Goal: Contribute content: Contribute content

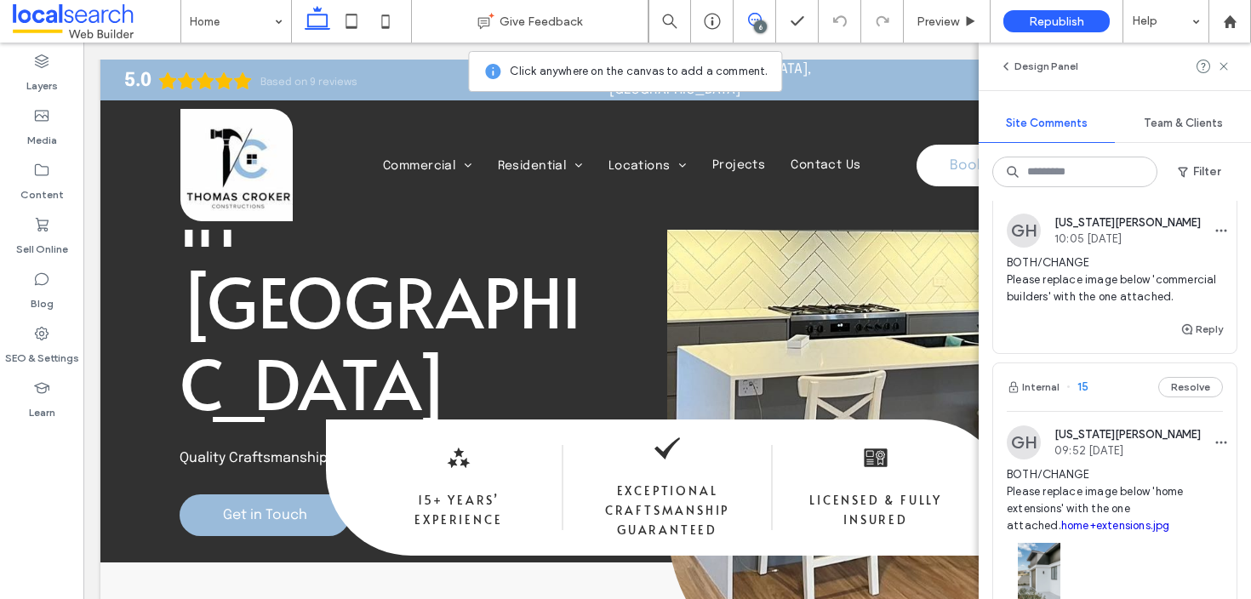
scroll to position [801, 0]
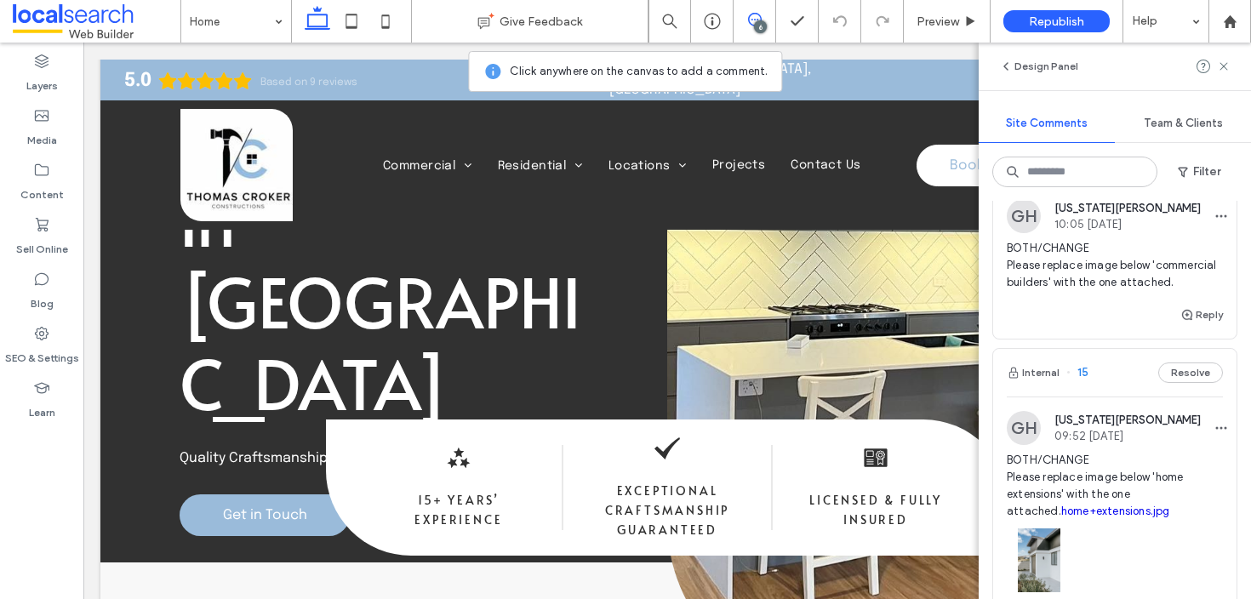
click at [1128, 278] on span "BOTH/CHANGE Please replace image below 'commercial builders' with the one attac…" at bounding box center [1115, 265] width 216 height 51
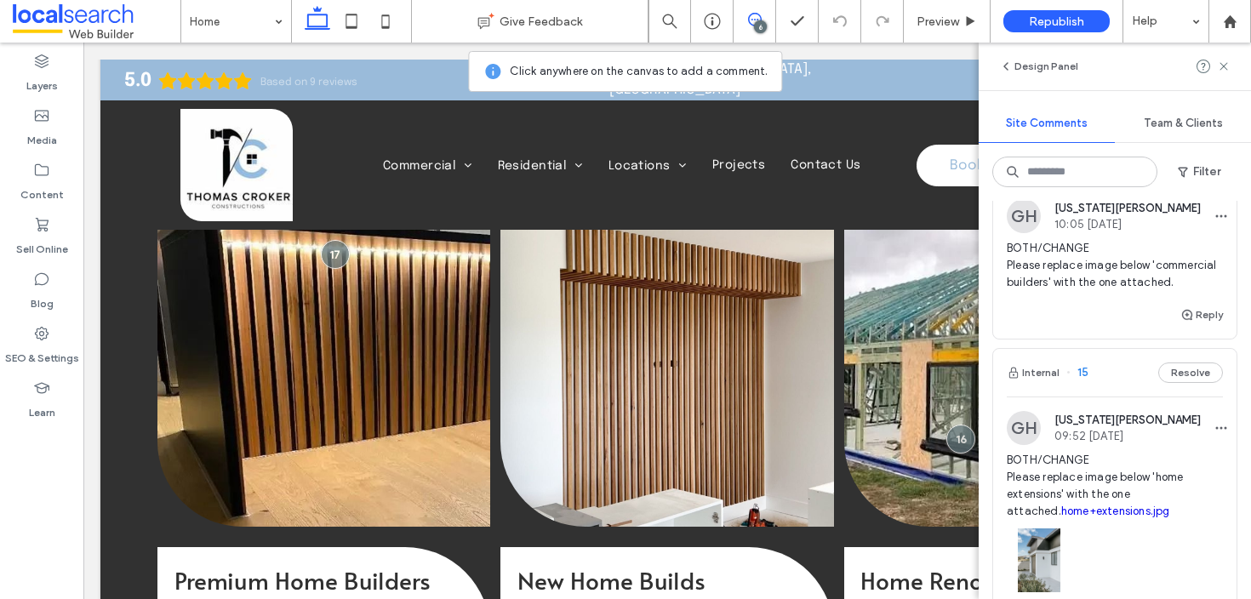
scroll to position [2162, 0]
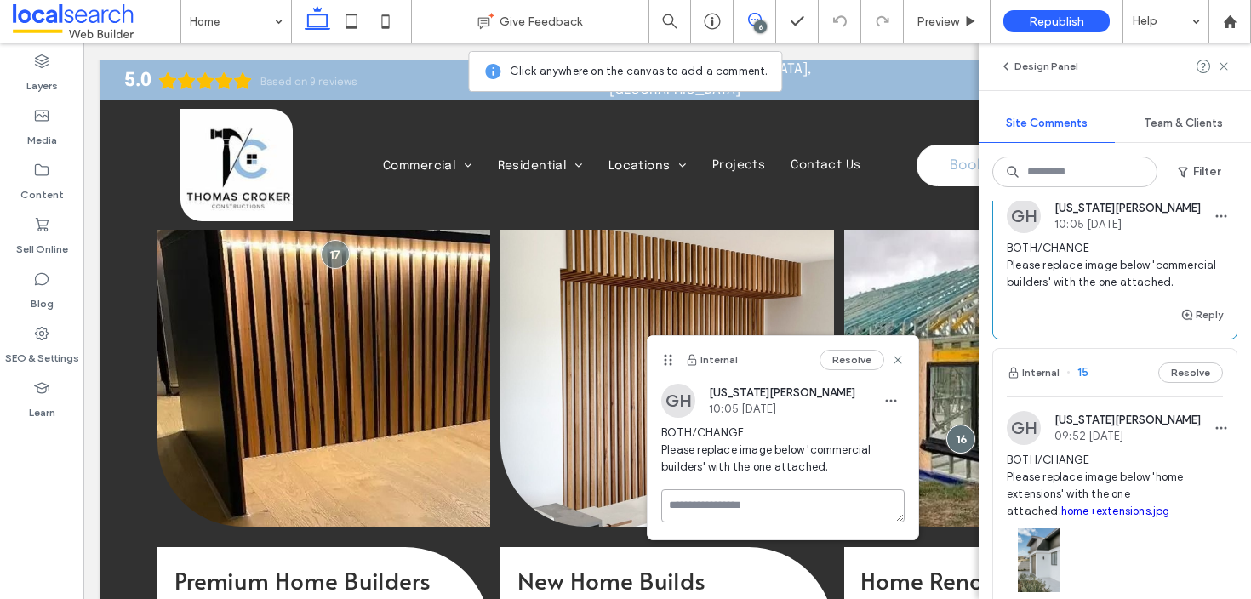
click at [825, 497] on textarea at bounding box center [782, 505] width 243 height 33
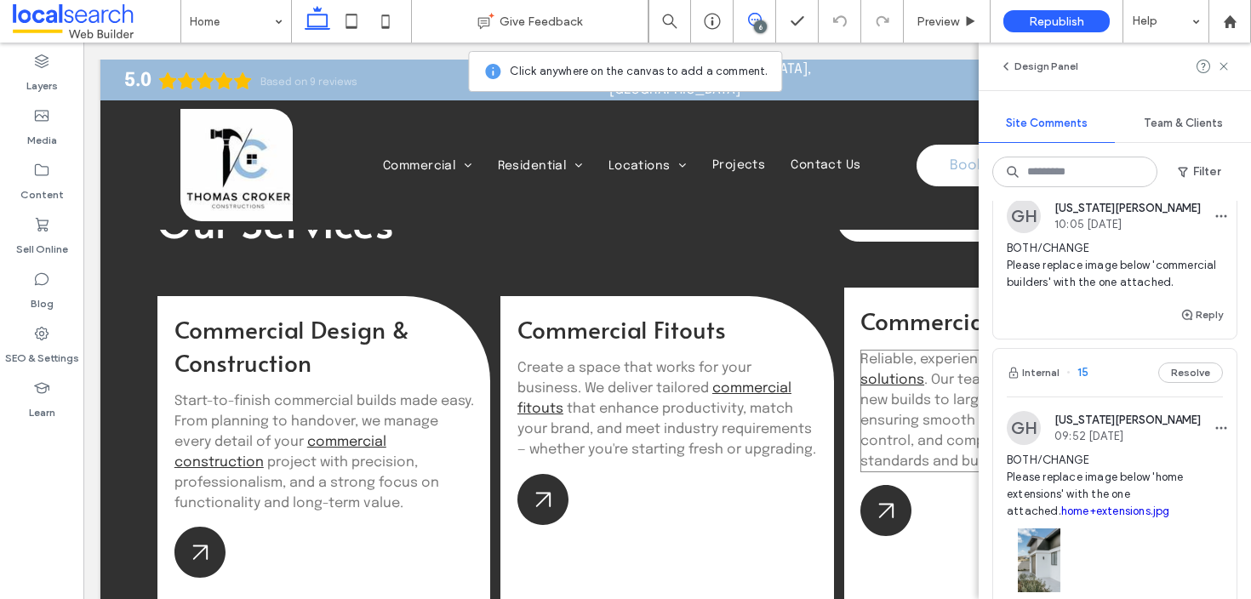
scroll to position [1754, 0]
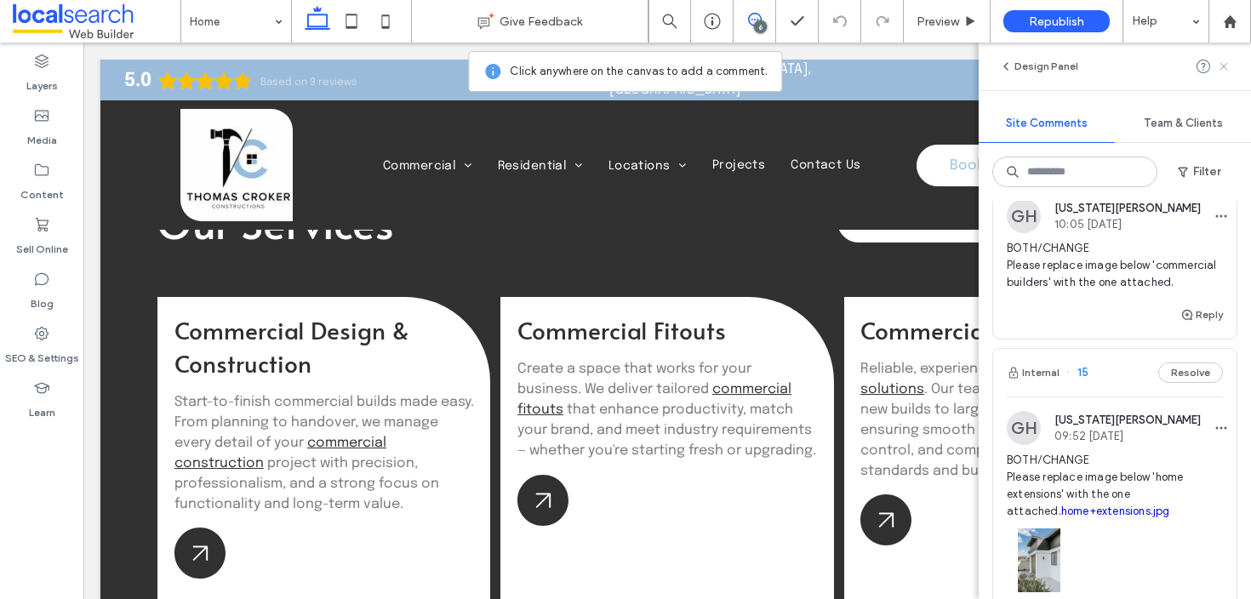
click at [1223, 67] on use at bounding box center [1223, 66] width 8 height 8
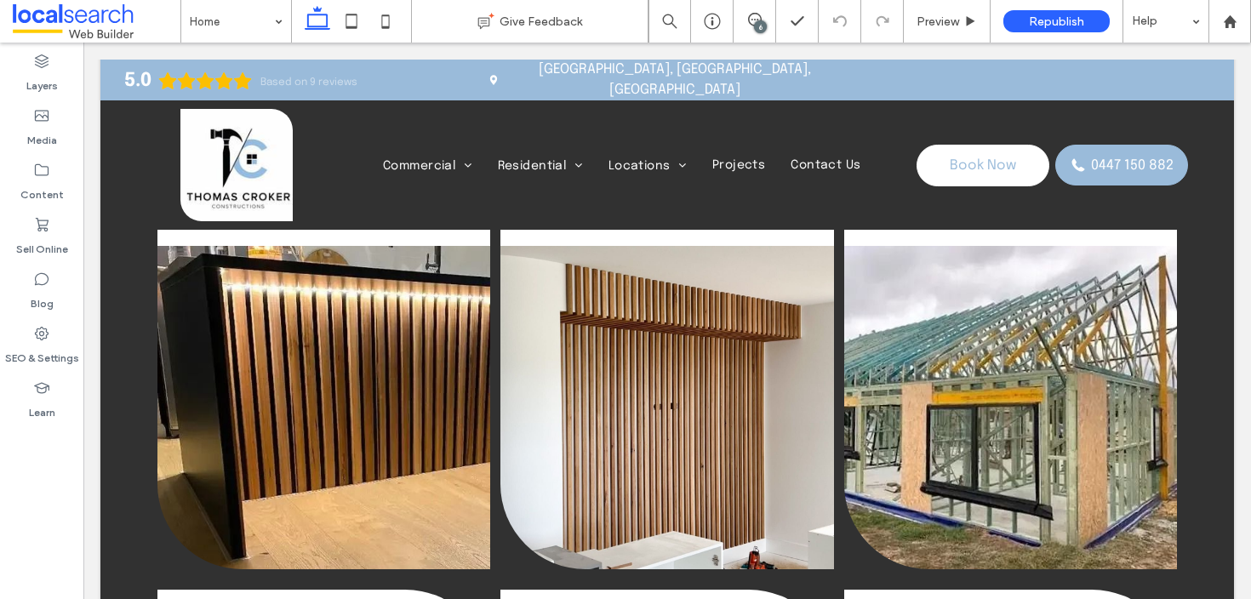
scroll to position [2135, 0]
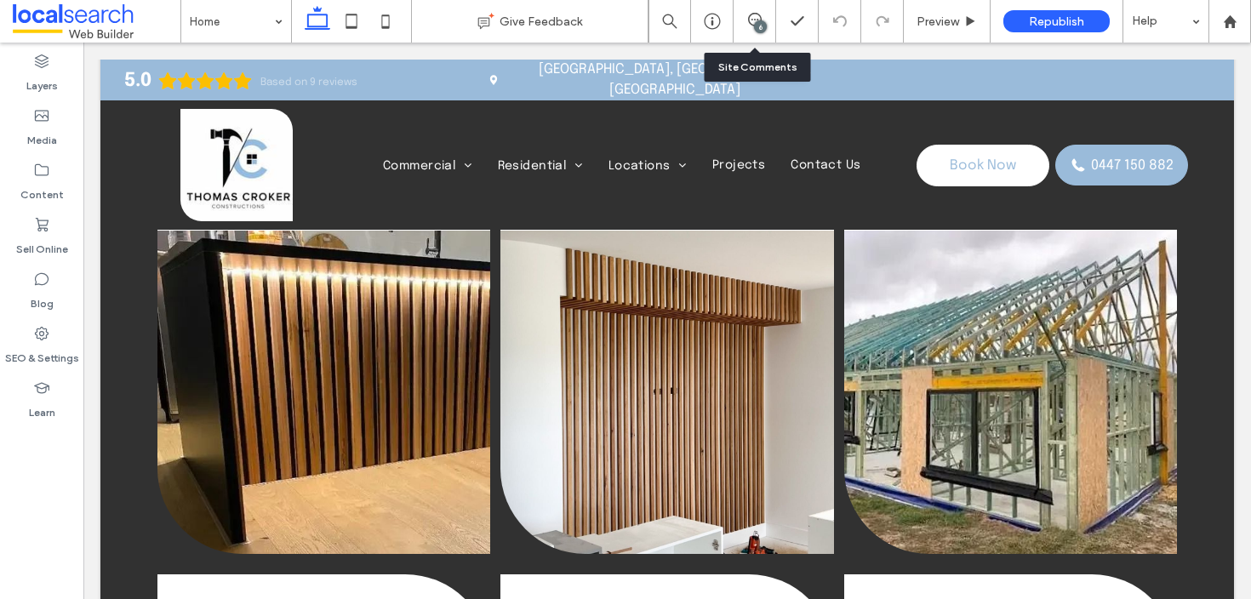
click at [745, 11] on div "6" at bounding box center [755, 21] width 43 height 43
drag, startPoint x: 750, startPoint y: 18, endPoint x: 757, endPoint y: 29, distance: 13.5
click at [750, 18] on icon at bounding box center [755, 20] width 14 height 14
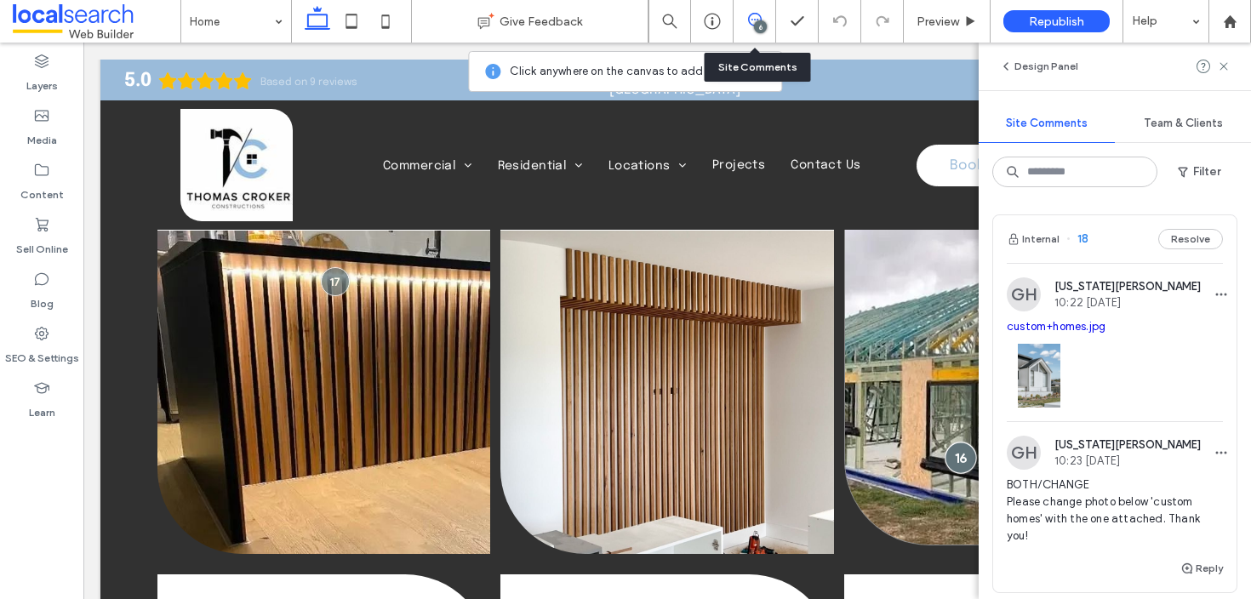
click at [955, 446] on div at bounding box center [960, 457] width 31 height 31
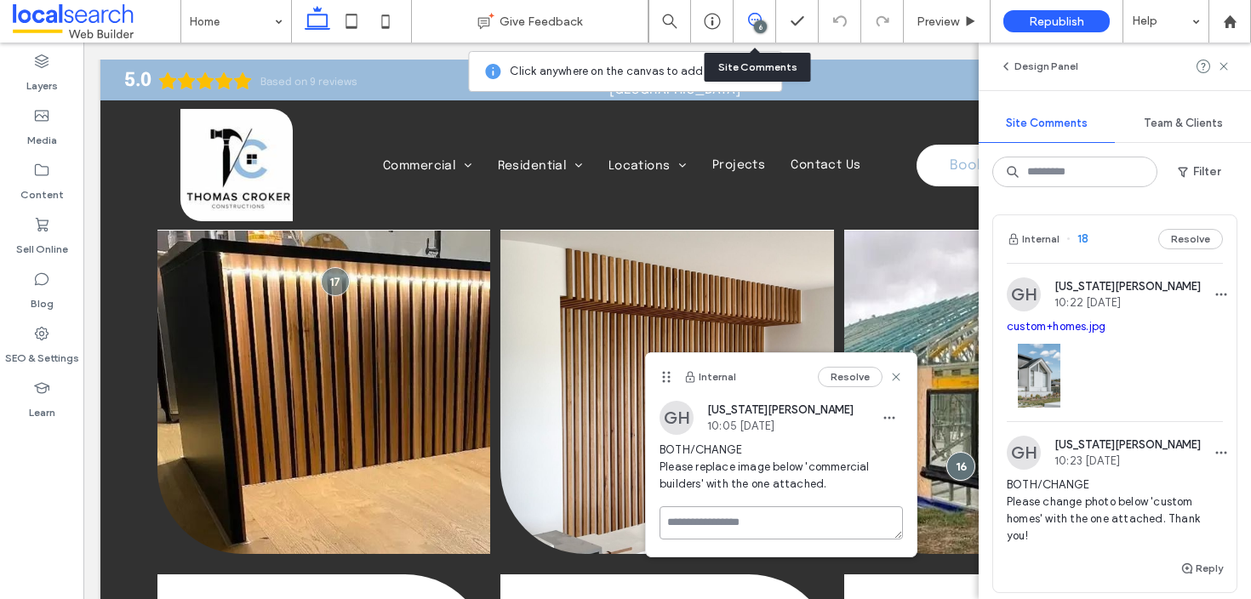
click at [740, 521] on textarea at bounding box center [780, 522] width 243 height 33
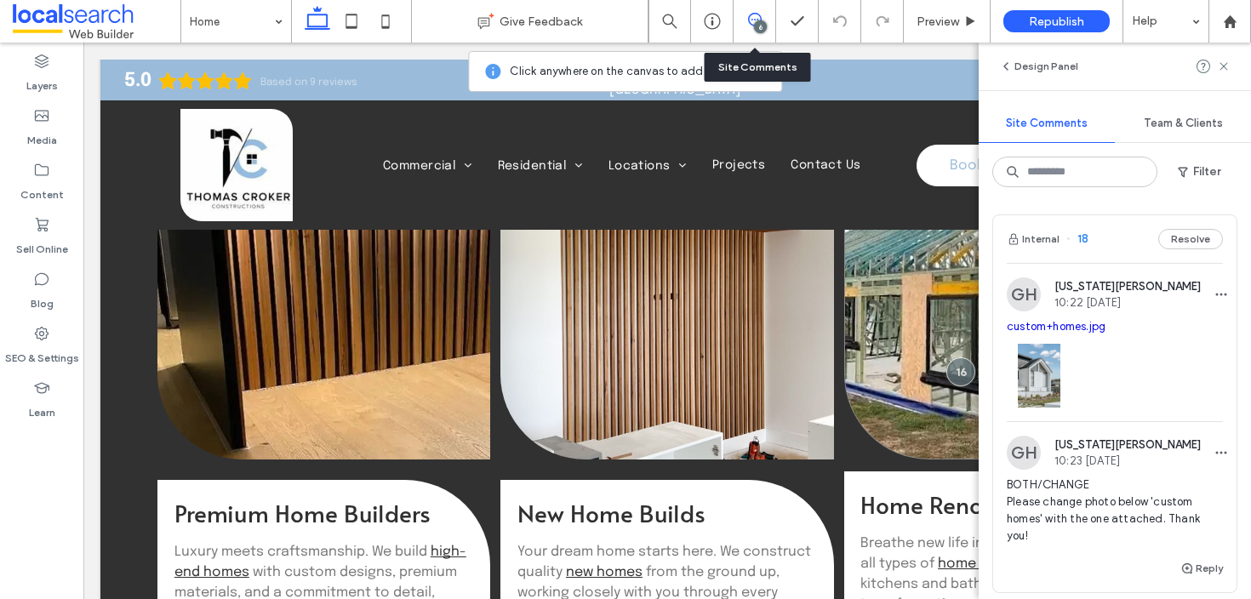
scroll to position [2327, 0]
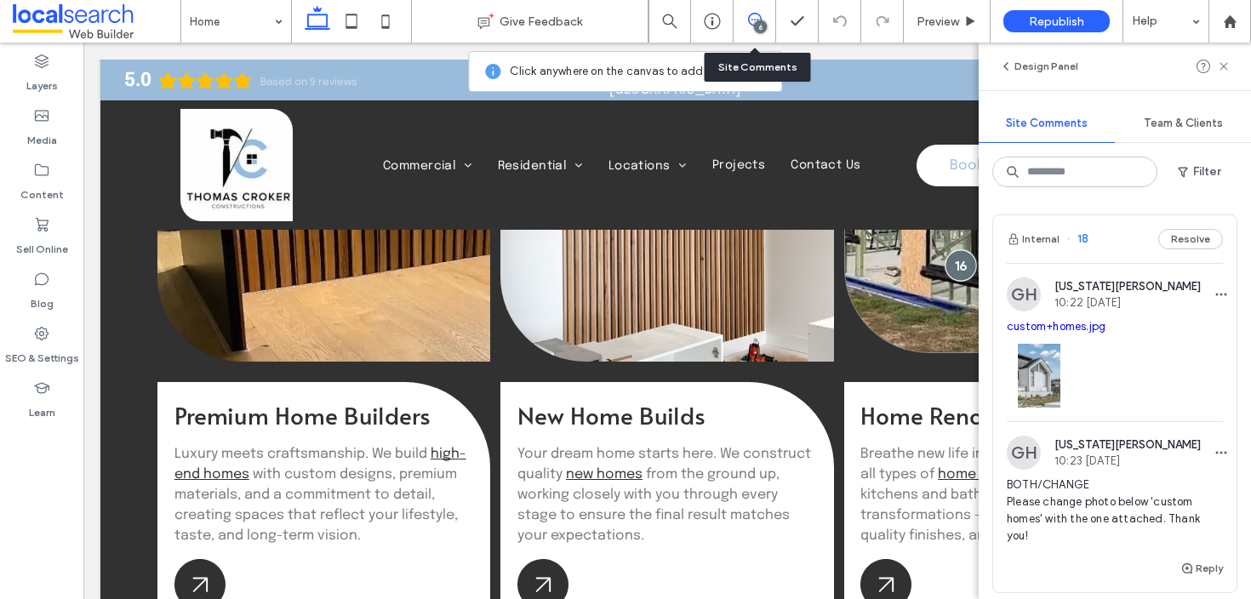
click at [956, 266] on div at bounding box center [960, 264] width 31 height 31
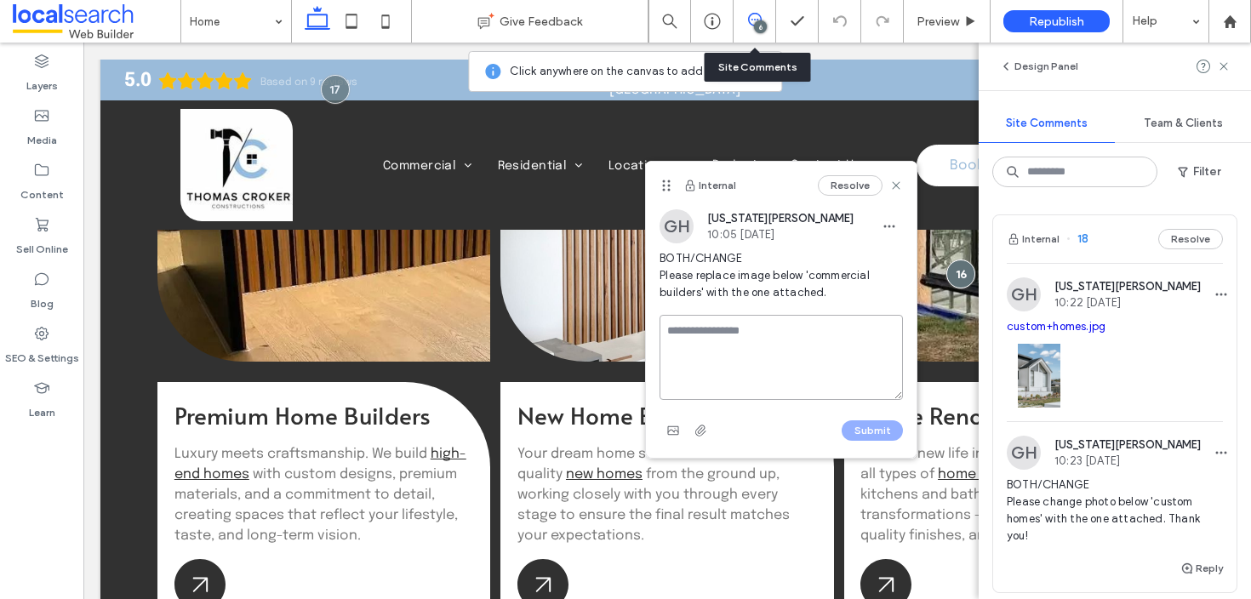
click at [753, 319] on textarea at bounding box center [780, 357] width 243 height 85
click at [678, 431] on use "button" at bounding box center [673, 430] width 11 height 9
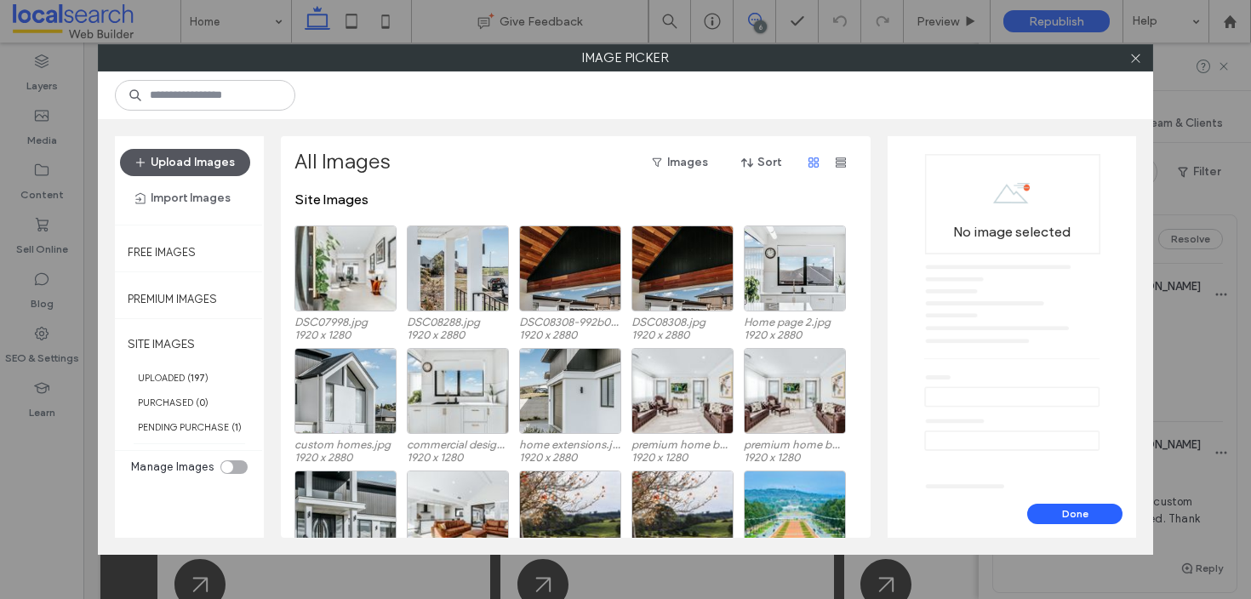
click at [211, 156] on button "Upload Images" at bounding box center [185, 162] width 130 height 27
click at [1139, 60] on icon at bounding box center [1135, 58] width 13 height 13
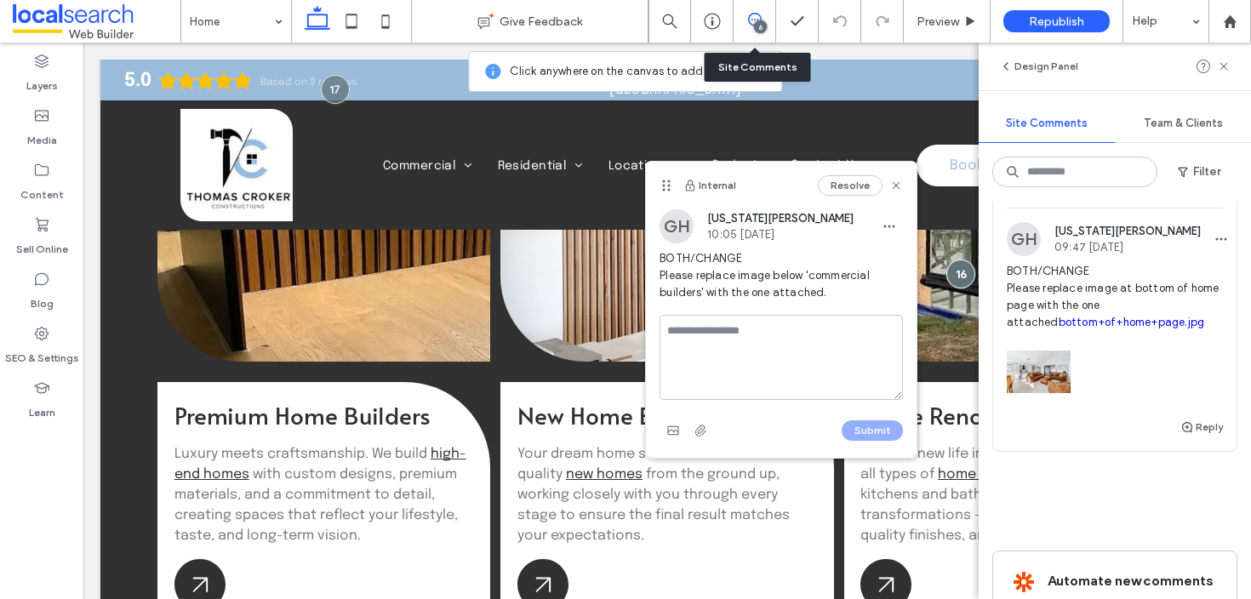
scroll to position [1691, 0]
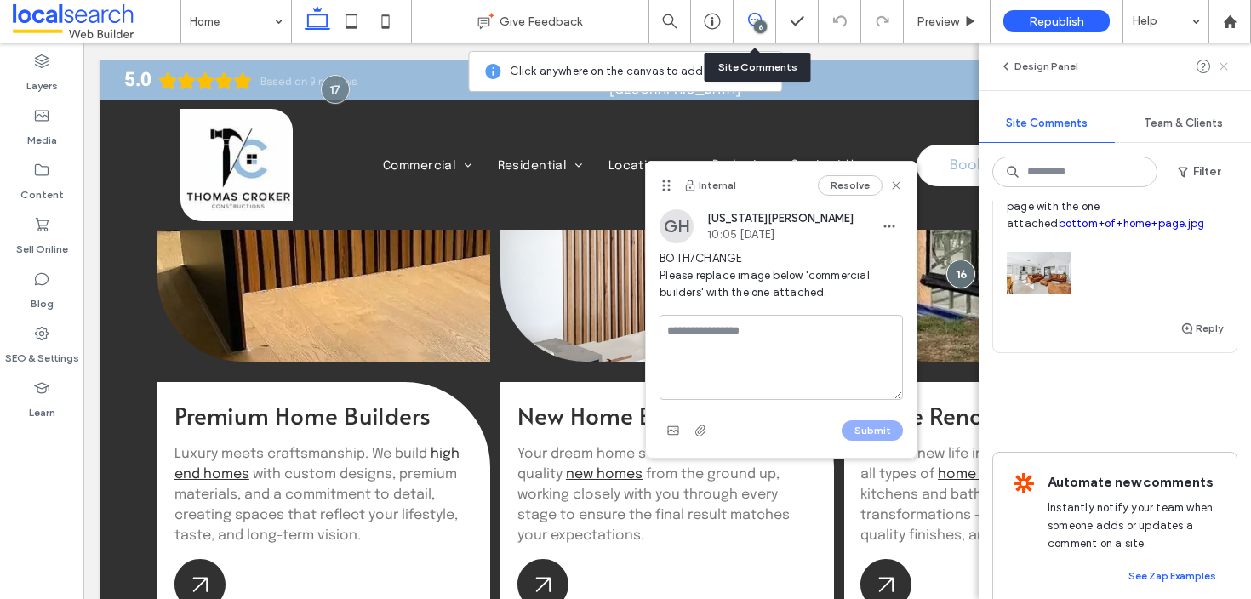
click at [1222, 63] on icon at bounding box center [1224, 67] width 14 height 14
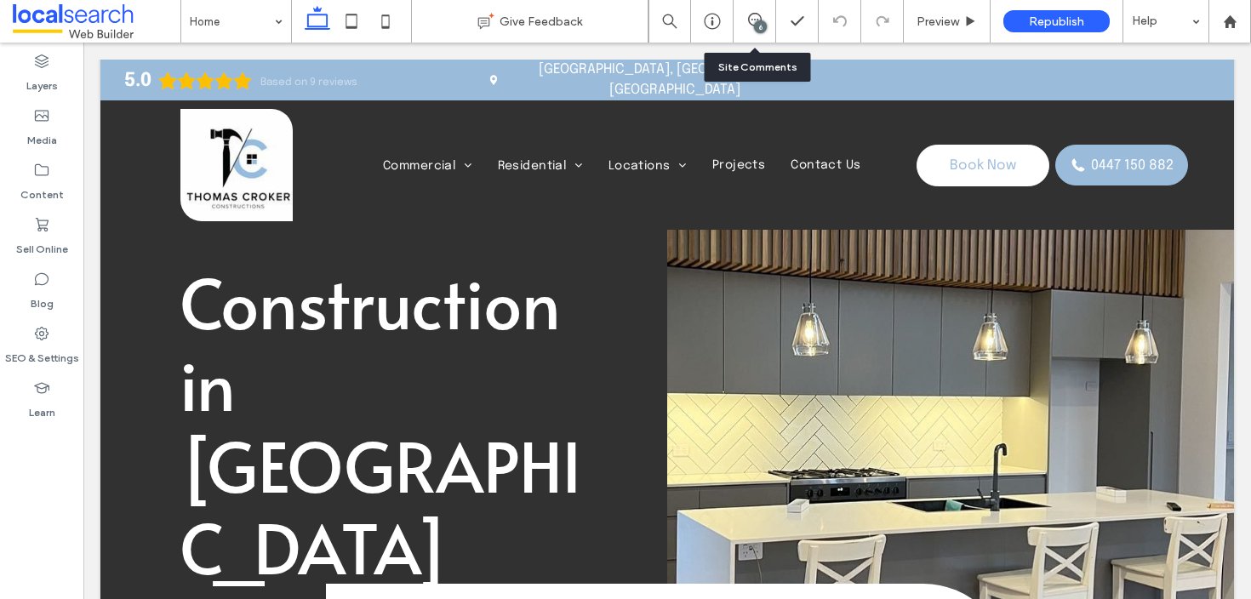
scroll to position [0, 0]
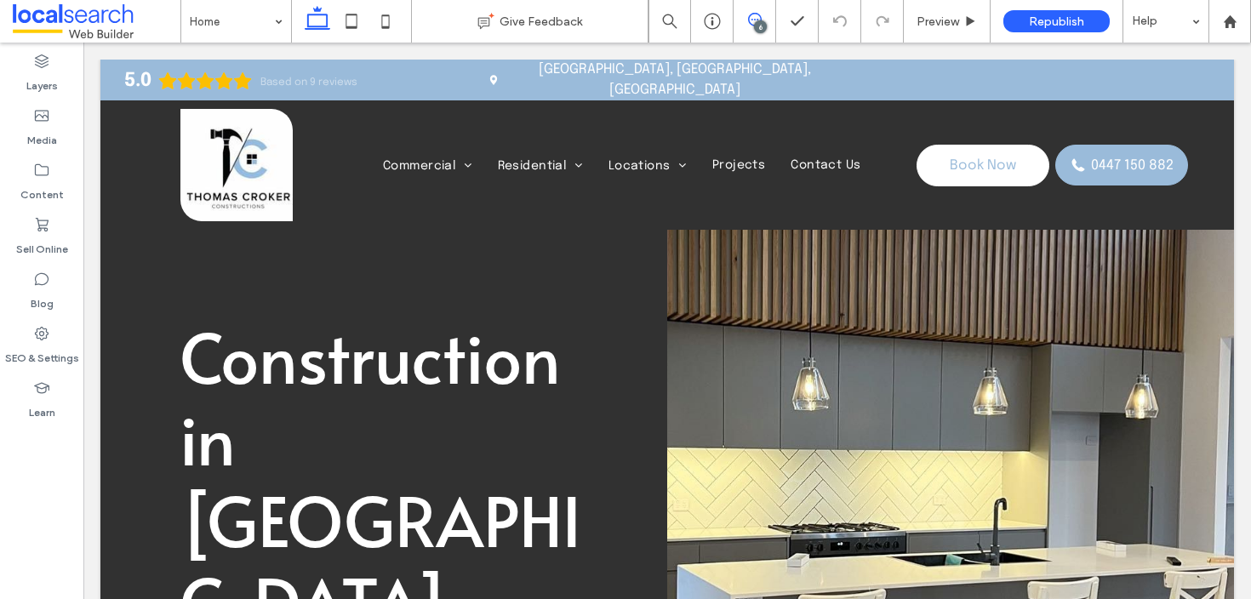
click at [742, 13] on span at bounding box center [755, 20] width 42 height 14
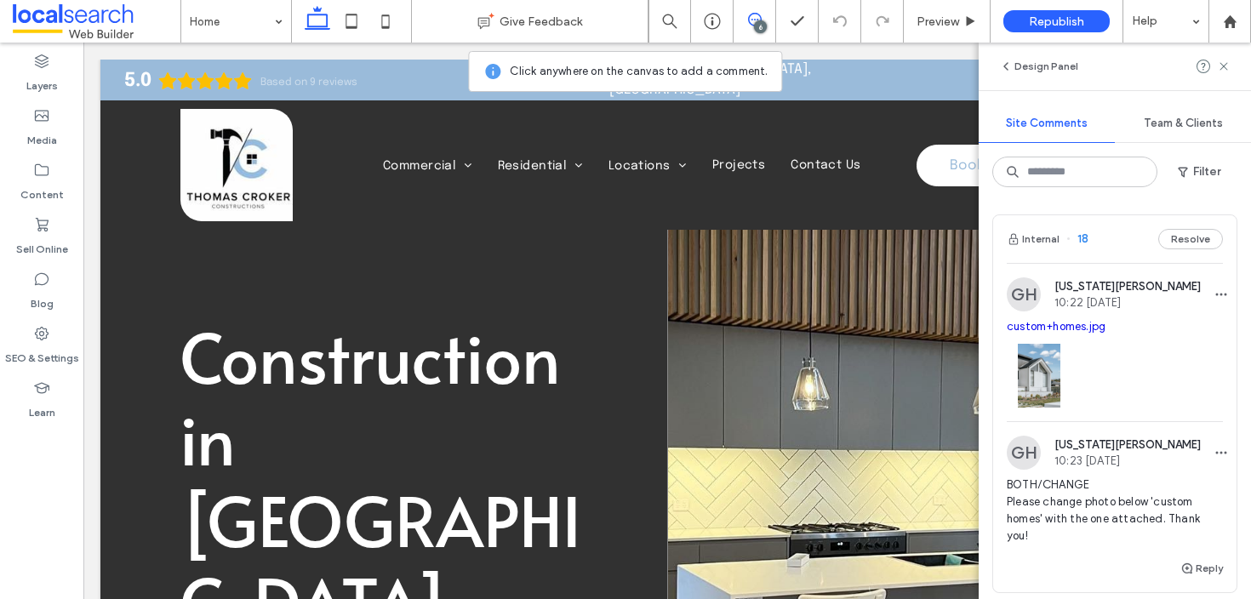
click at [840, 328] on div "Button" at bounding box center [950, 485] width 567 height 851
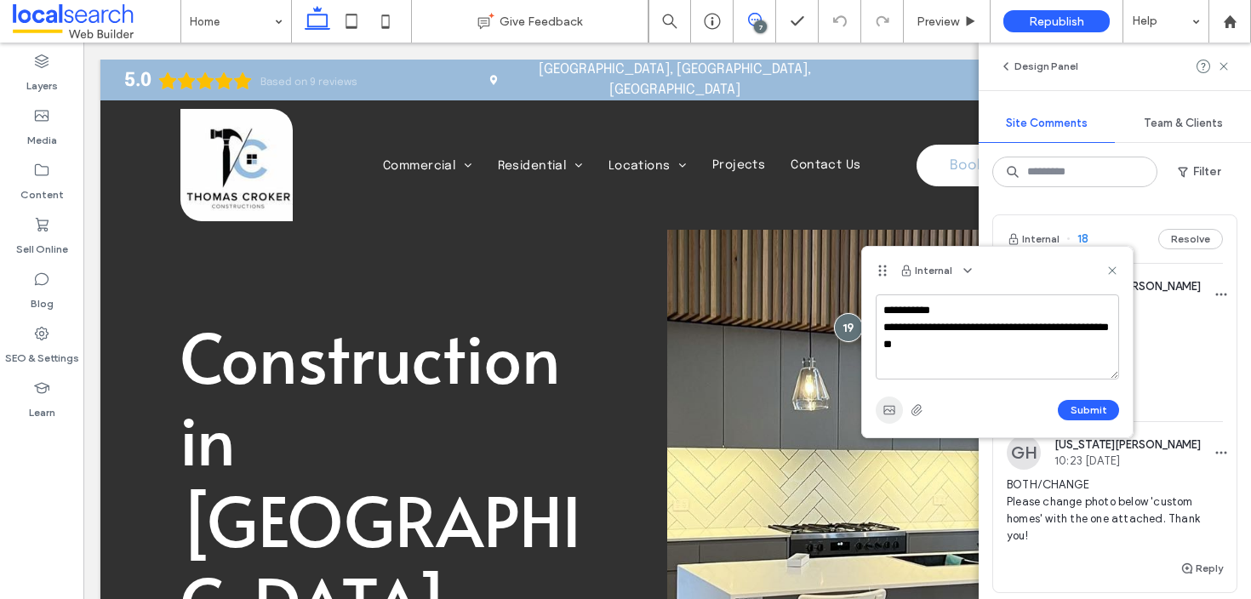
type textarea "**********"
click at [892, 413] on icon "button" at bounding box center [889, 410] width 14 height 14
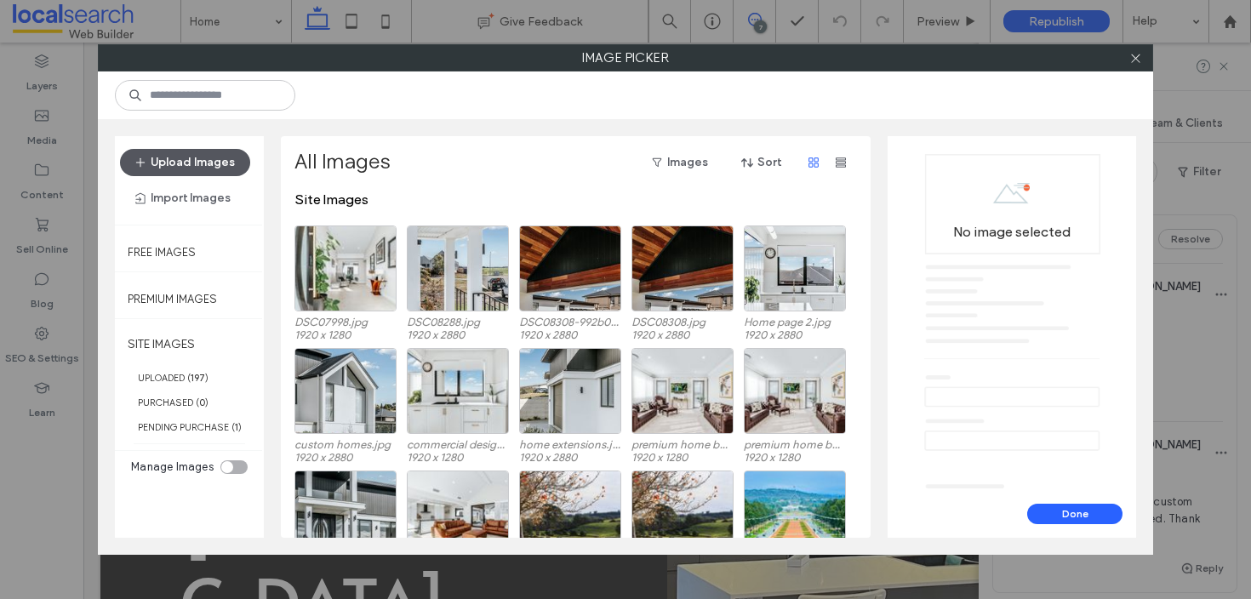
click at [168, 164] on button "Upload Images" at bounding box center [185, 162] width 130 height 27
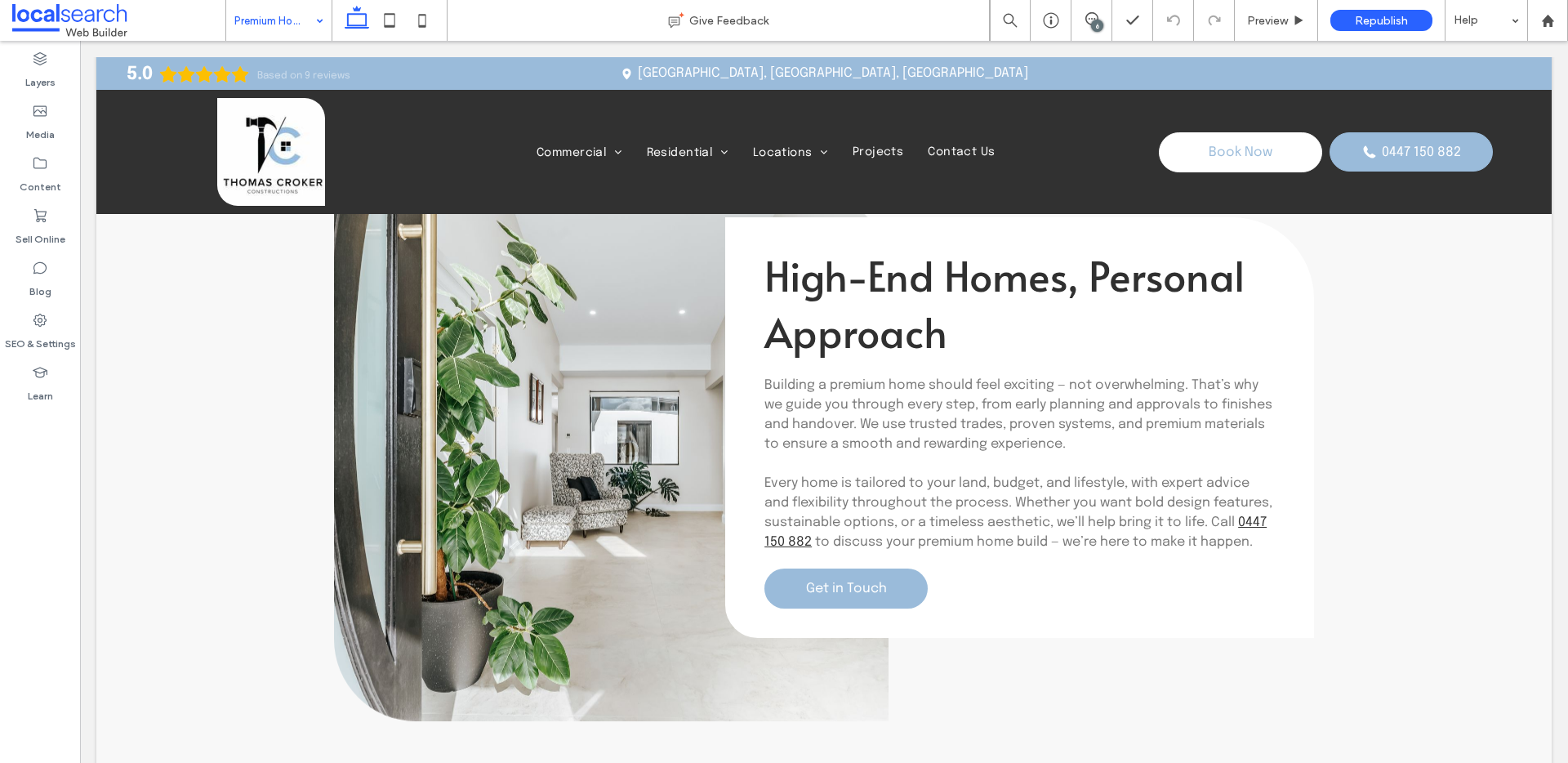
scroll to position [2910, 0]
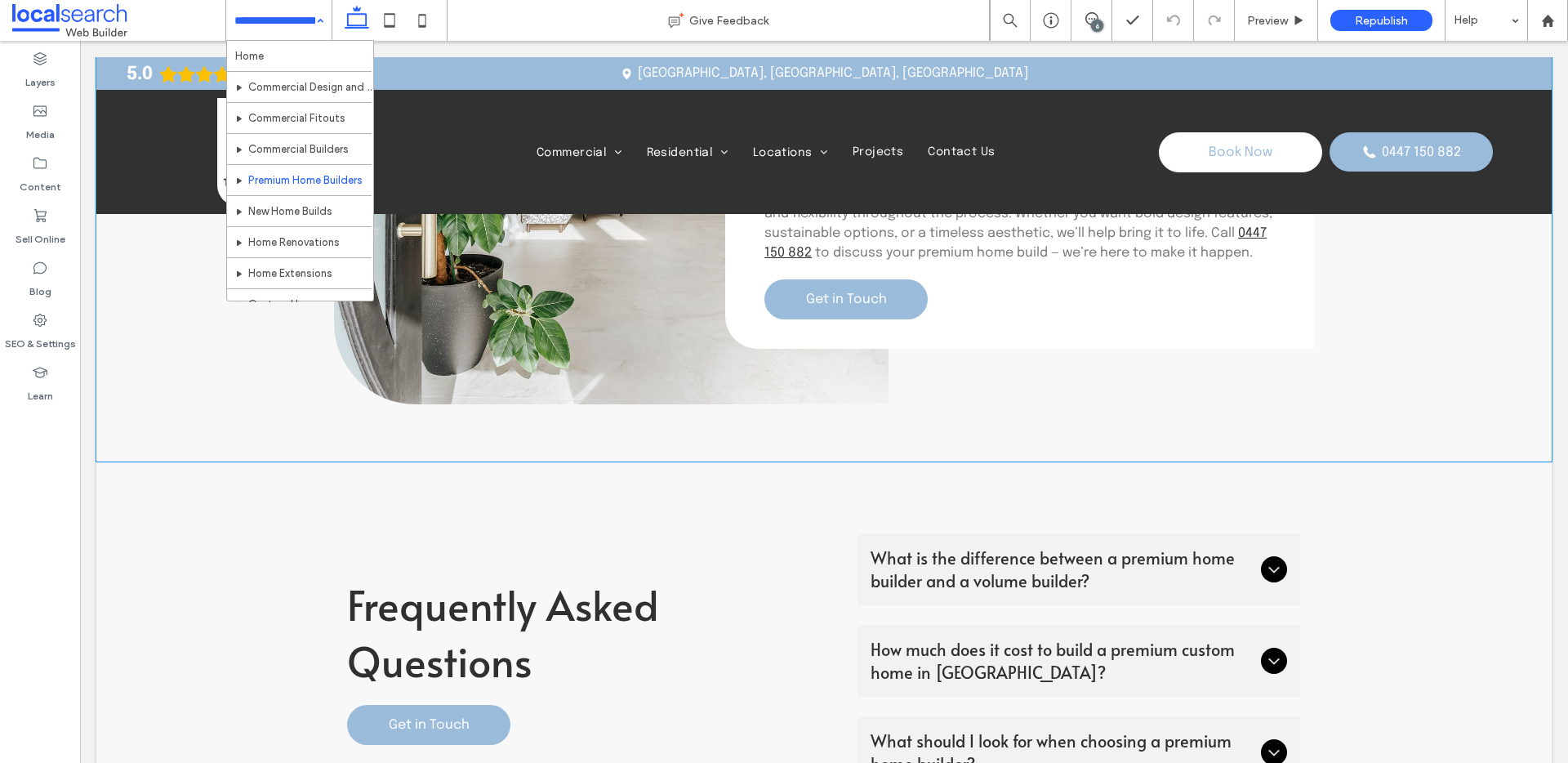
click at [554, 414] on div "Button High-End Homes, Personal Approach Building a premium home should feel ex…" at bounding box center [823, 139] width 980 height 645
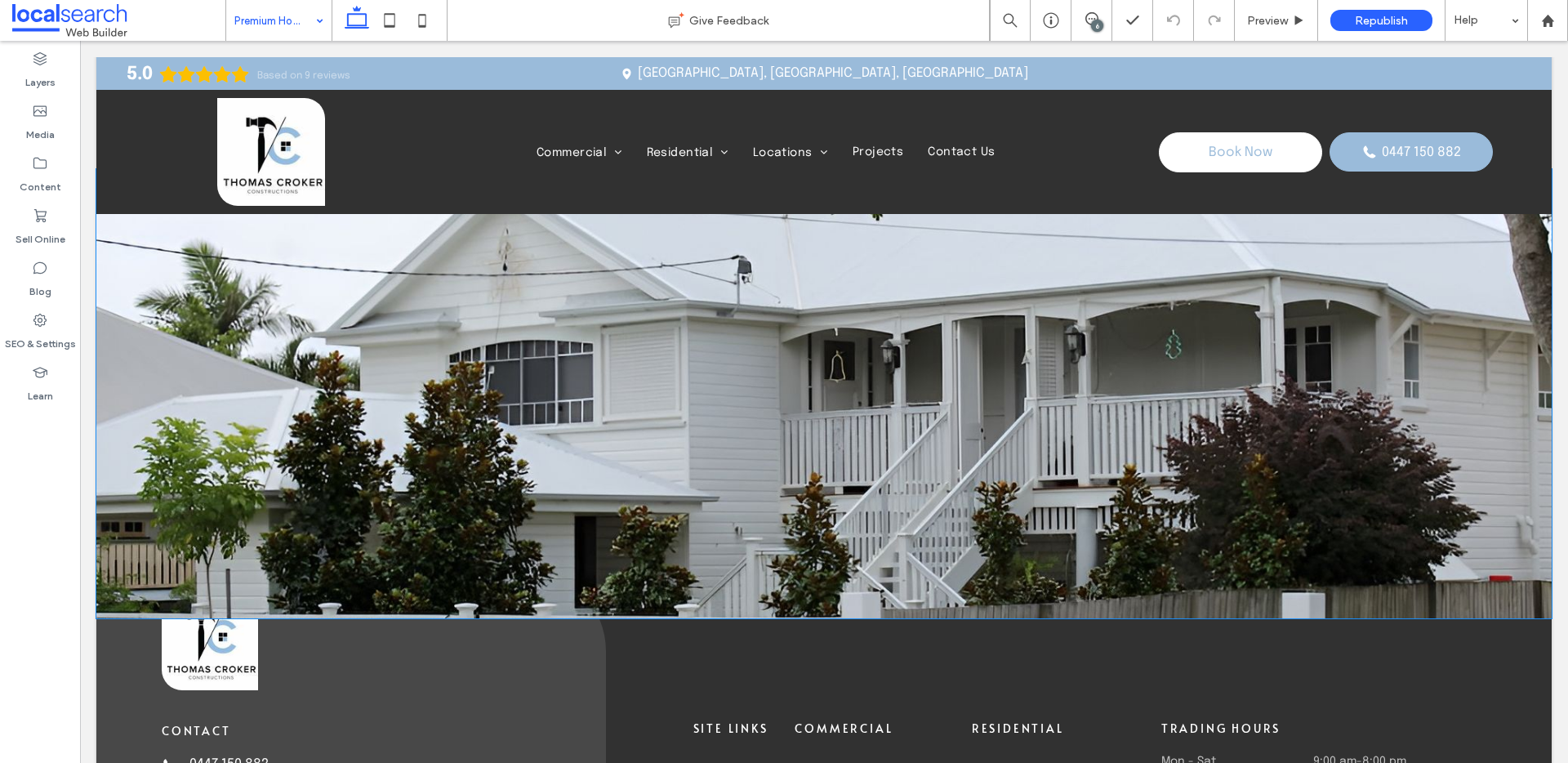
scroll to position [3942, 0]
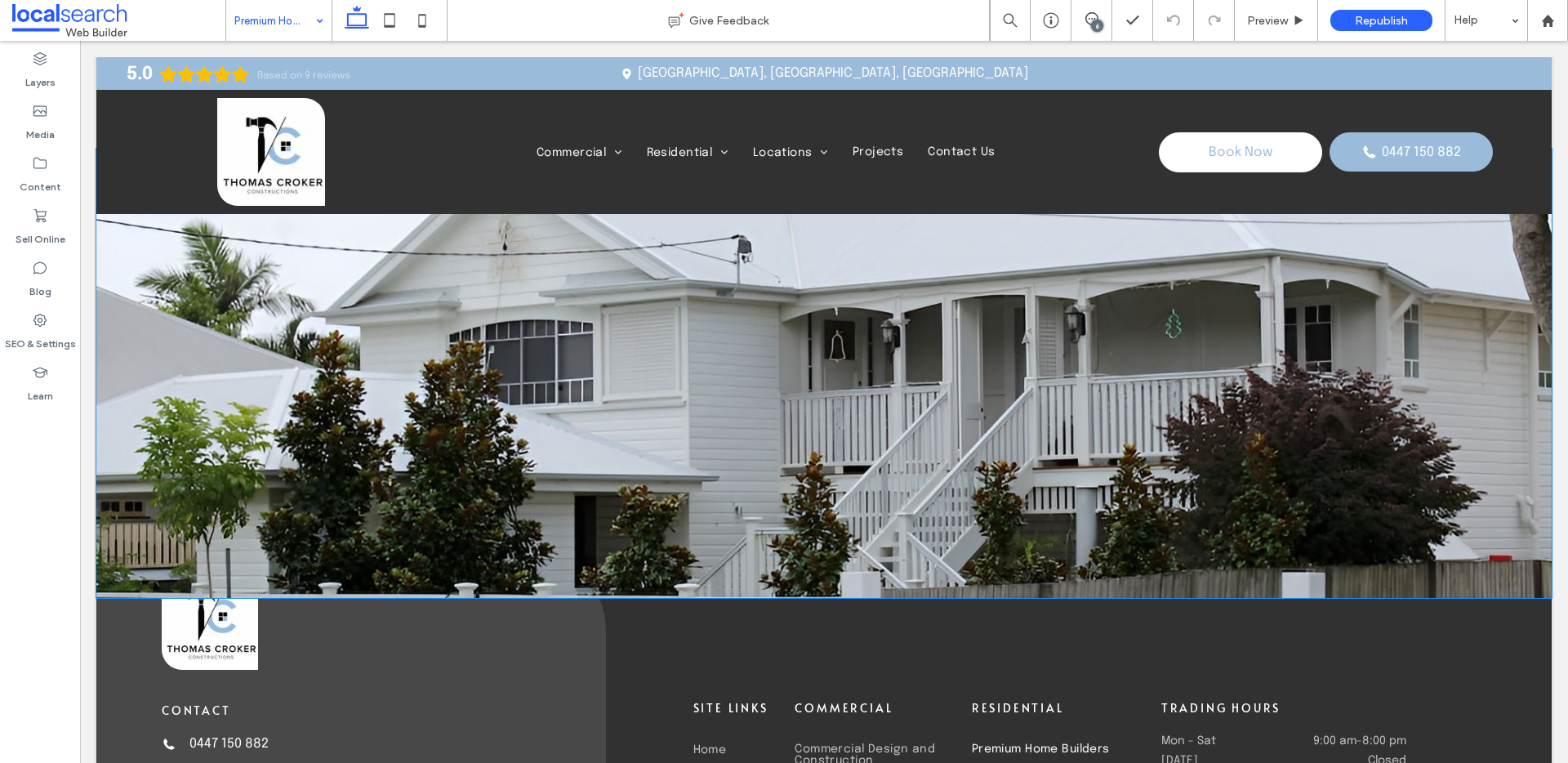
click at [868, 432] on div at bounding box center [823, 372] width 1455 height 332
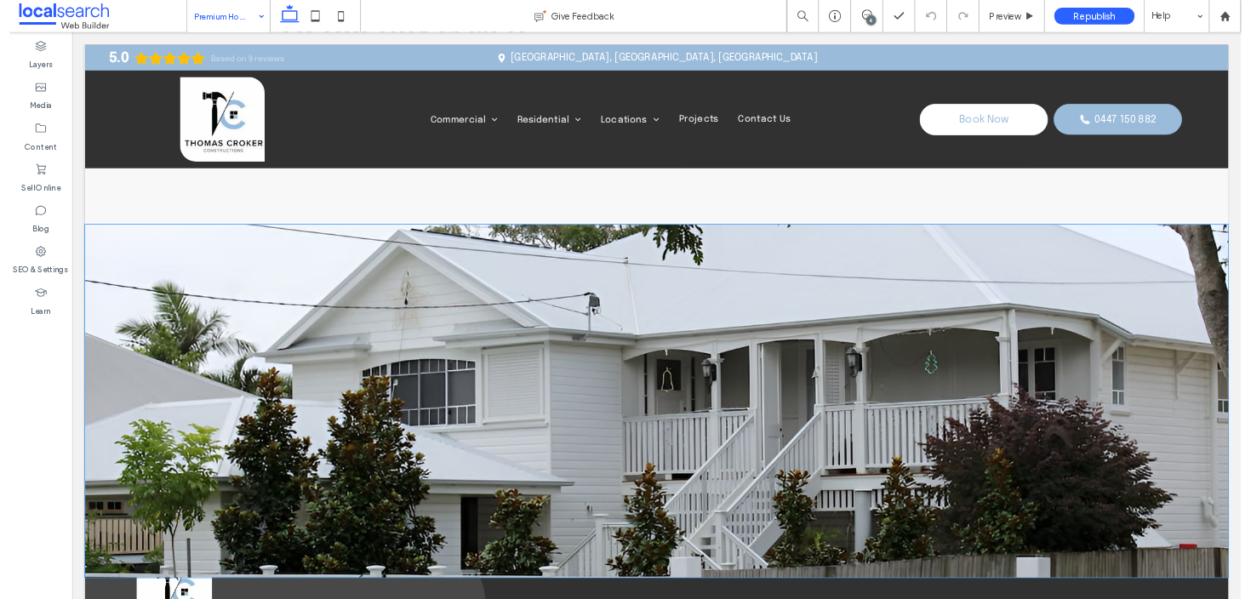
scroll to position [4028, 0]
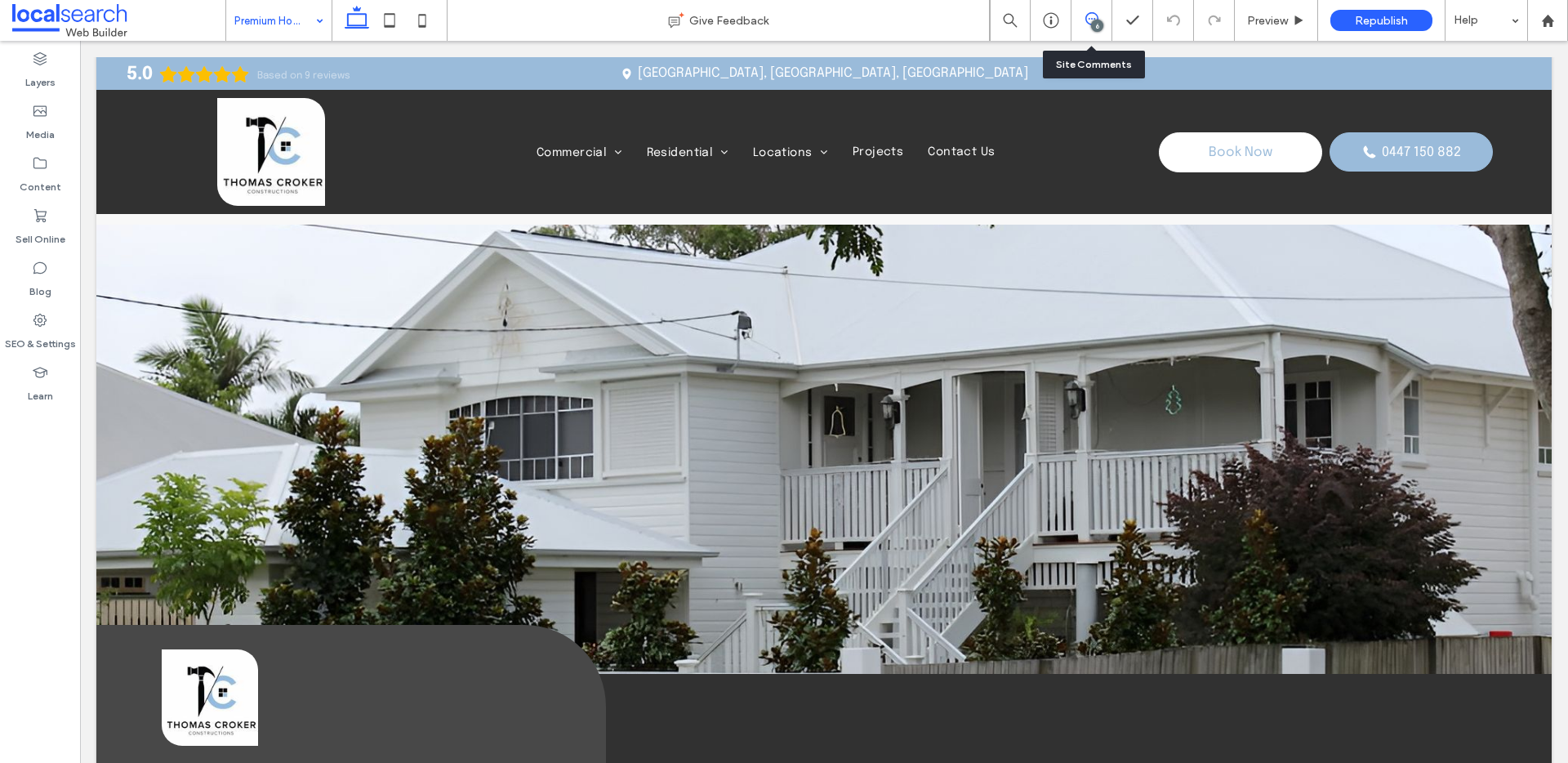
click at [1100, 12] on span at bounding box center [1091, 19] width 40 height 13
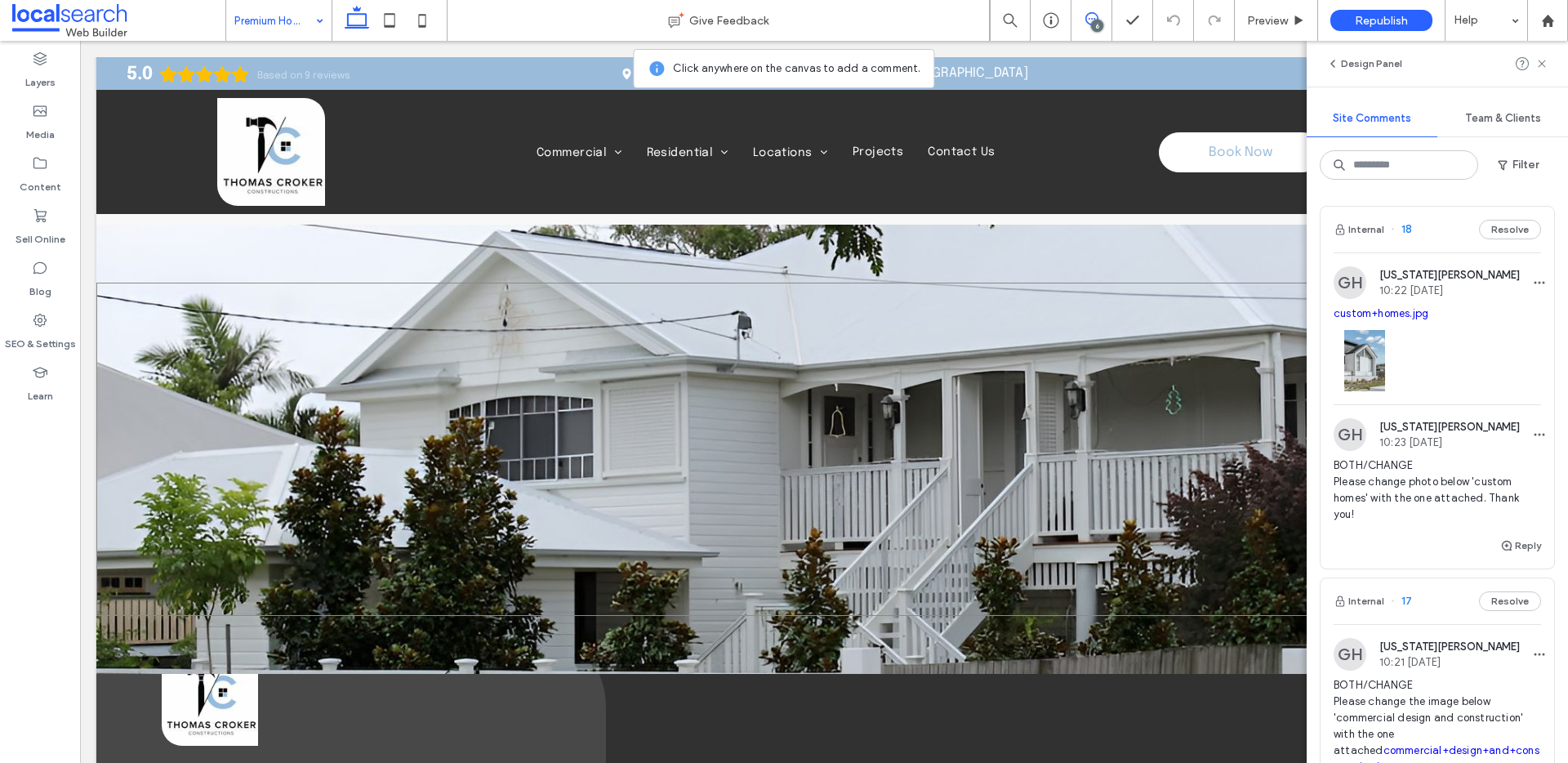
click at [1122, 326] on div at bounding box center [823, 448] width 1455 height 332
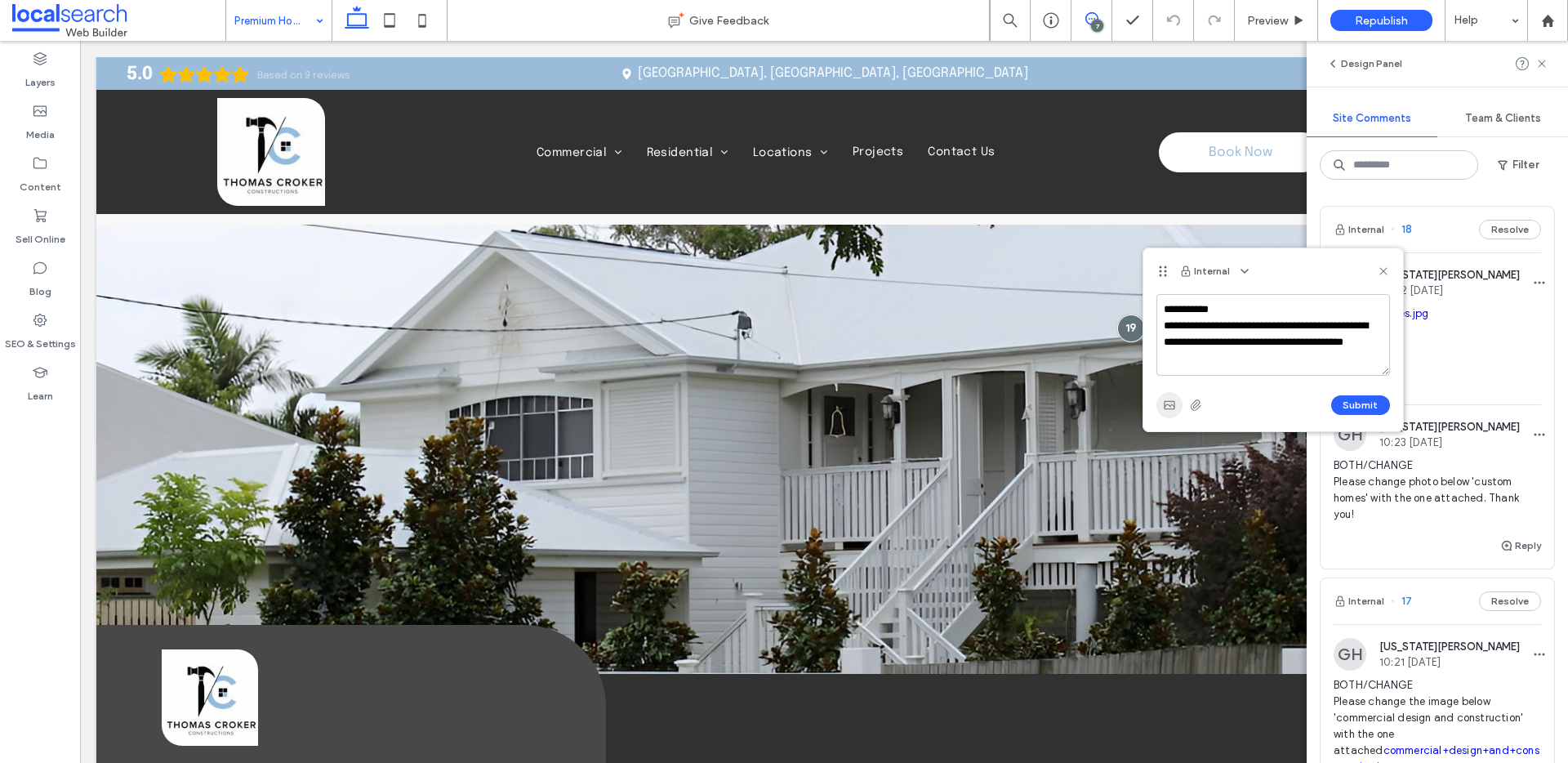
type textarea "**********"
click at [1169, 398] on icon "button" at bounding box center [1170, 405] width 13 height 13
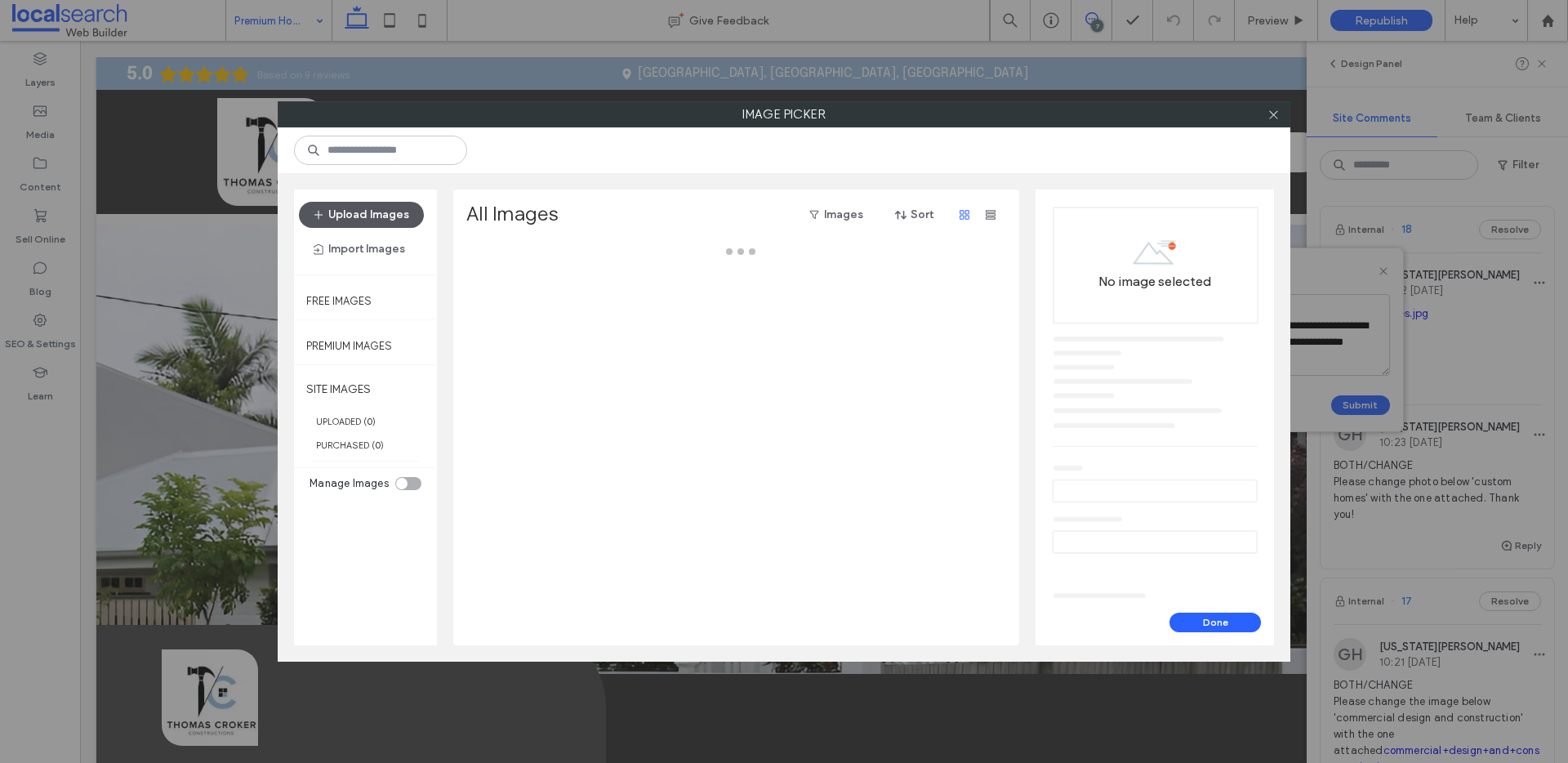
click at [354, 217] on button "Upload Images" at bounding box center [361, 214] width 125 height 26
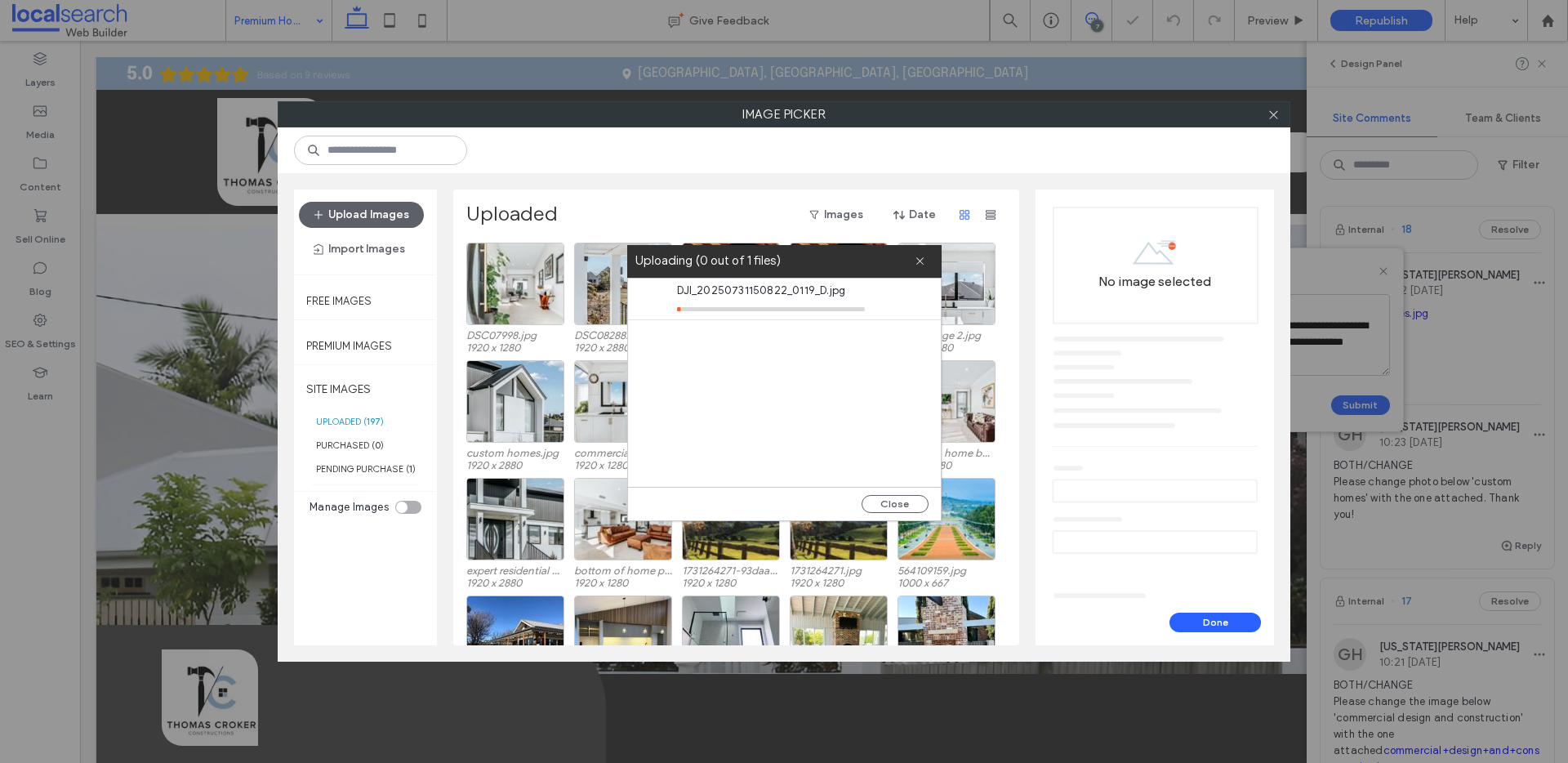
click at [819, 397] on div "DJI_20250731150822_0119_D.jpg" at bounding box center [784, 382] width 313 height 208
click at [750, 402] on div "DJI_20250731150822_0119_D.jpg" at bounding box center [784, 382] width 313 height 208
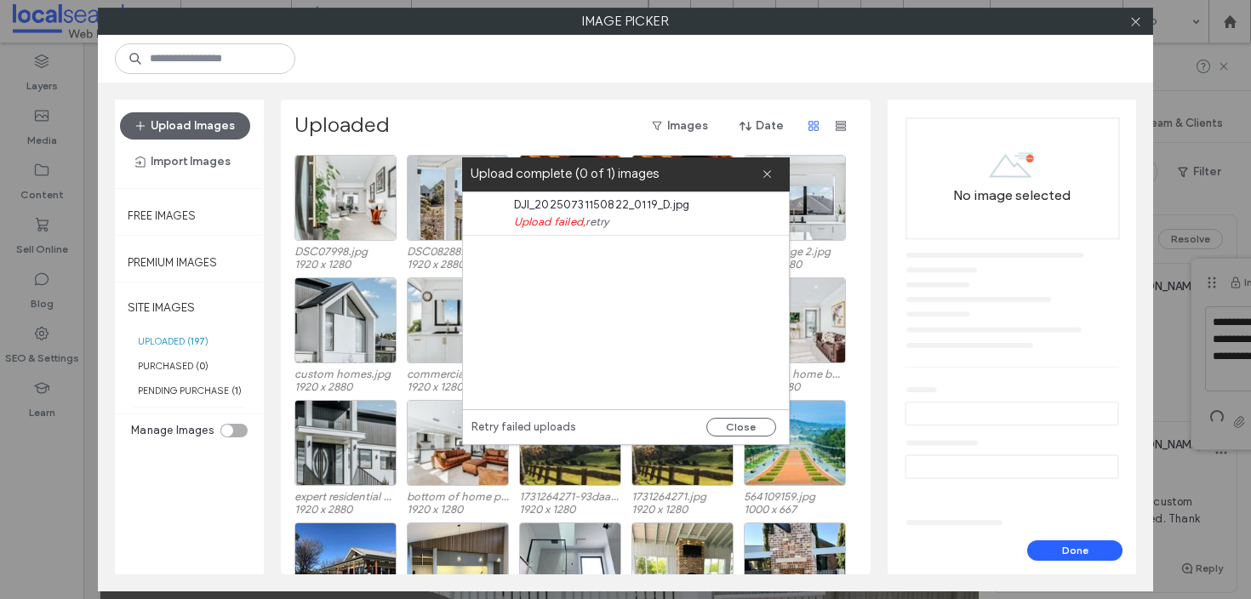
click at [699, 323] on div "DJI_20250731150822_0119_D.jpg Upload failed, retry" at bounding box center [626, 300] width 326 height 217
click at [762, 176] on icon at bounding box center [767, 173] width 11 height 11
